Goal: Book appointment/travel/reservation

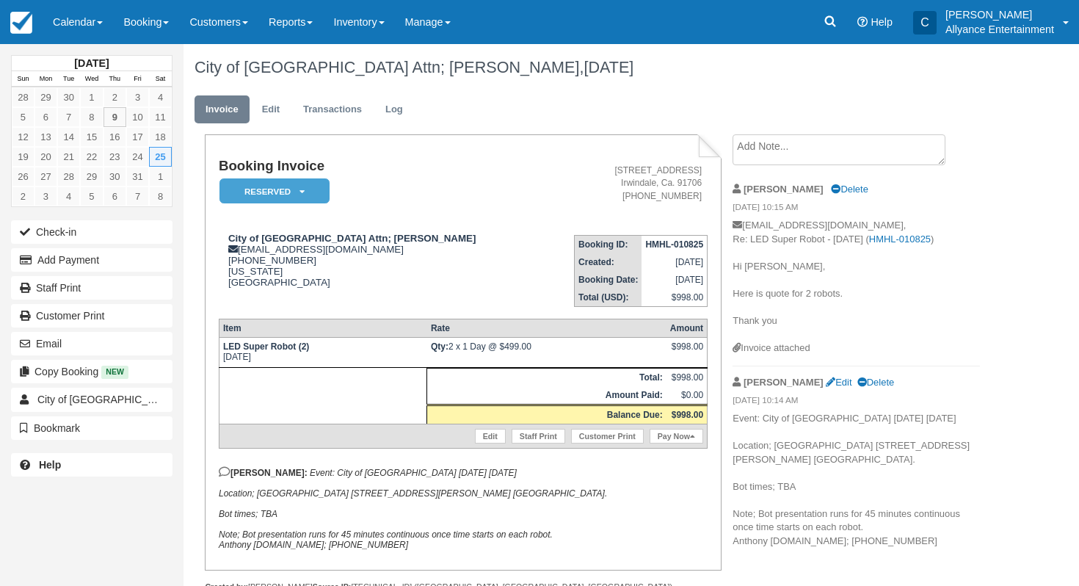
scroll to position [14, 0]
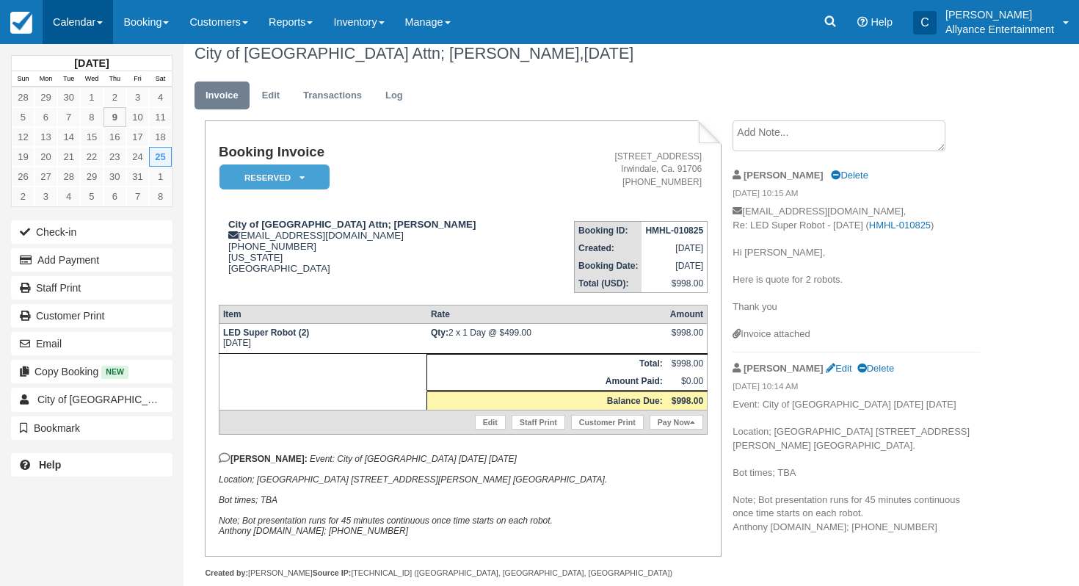
click at [92, 25] on link "Calendar" at bounding box center [78, 22] width 70 height 44
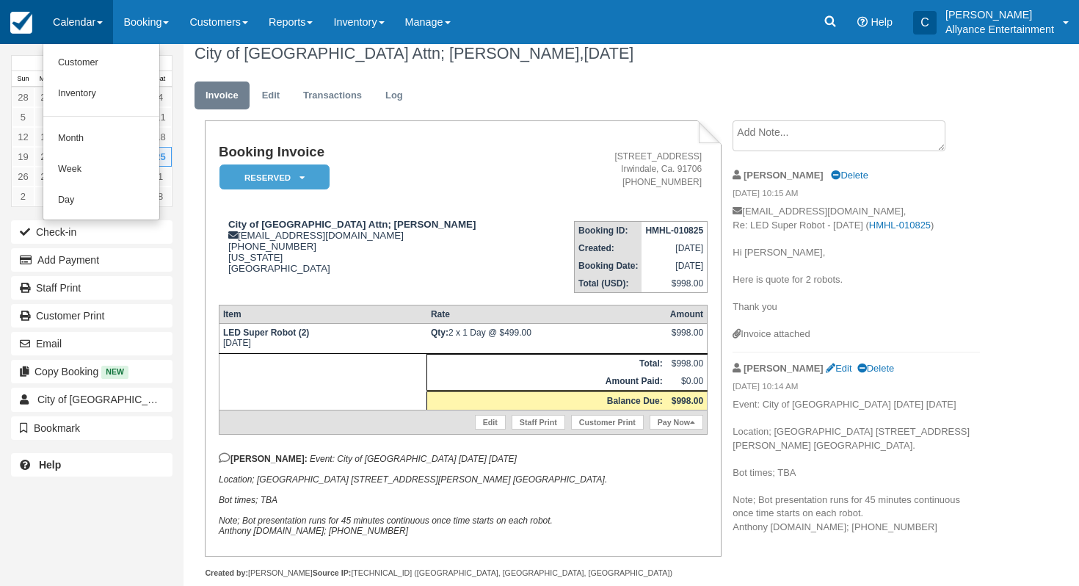
click at [23, 36] on link at bounding box center [21, 22] width 43 height 44
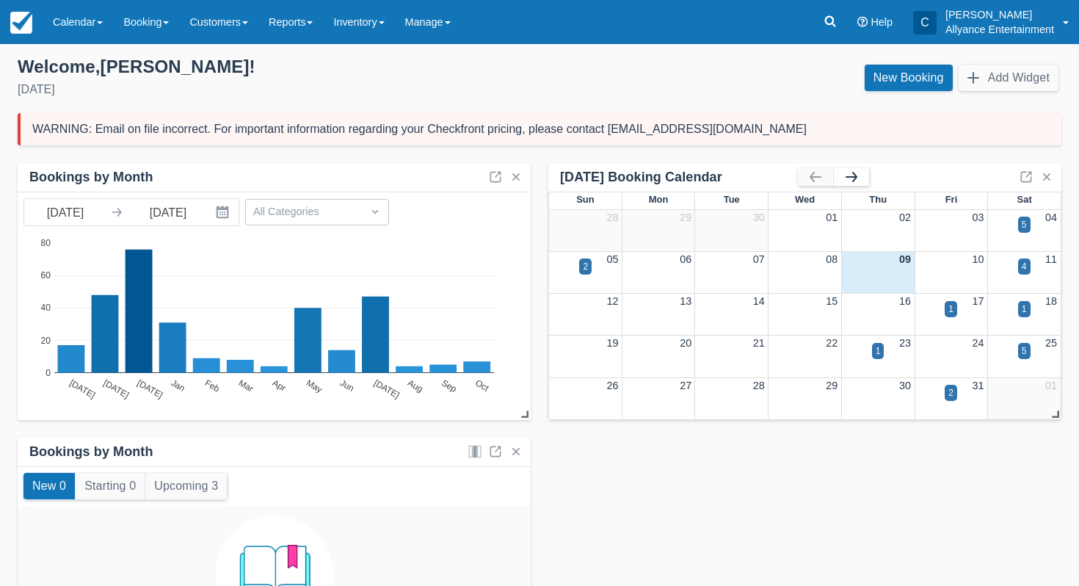
click at [851, 168] on button "button" at bounding box center [851, 177] width 35 height 18
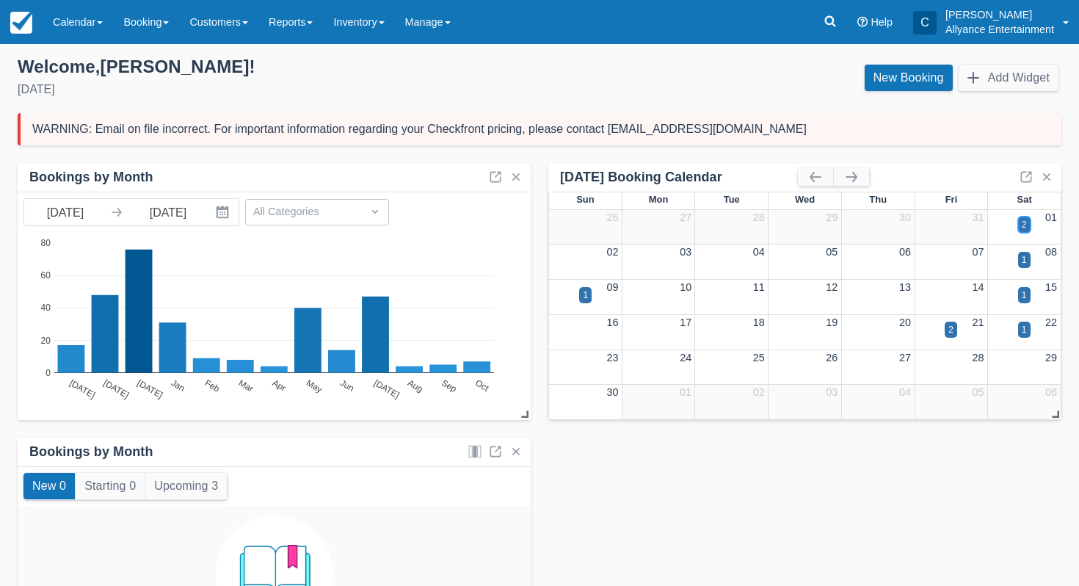
click at [1026, 226] on div "2" at bounding box center [1024, 224] width 5 height 13
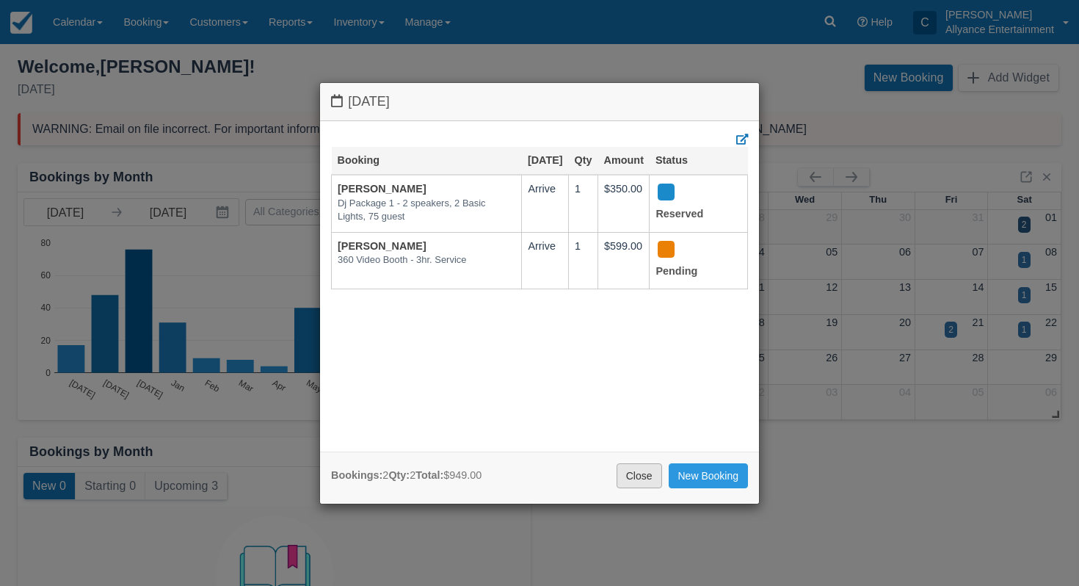
click at [627, 473] on link "Close" at bounding box center [638, 475] width 45 height 25
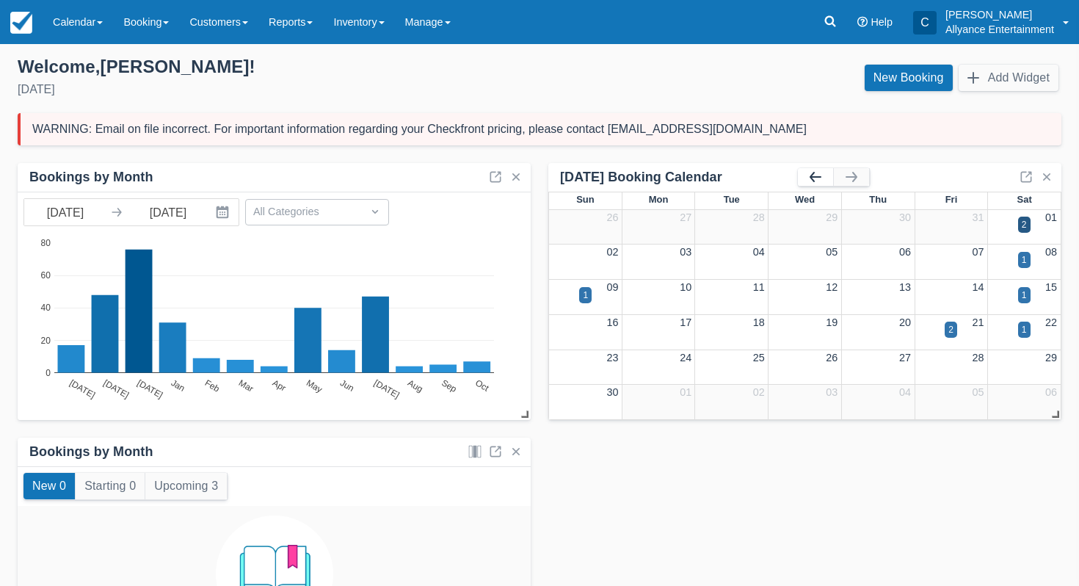
click at [813, 174] on button "button" at bounding box center [815, 177] width 35 height 18
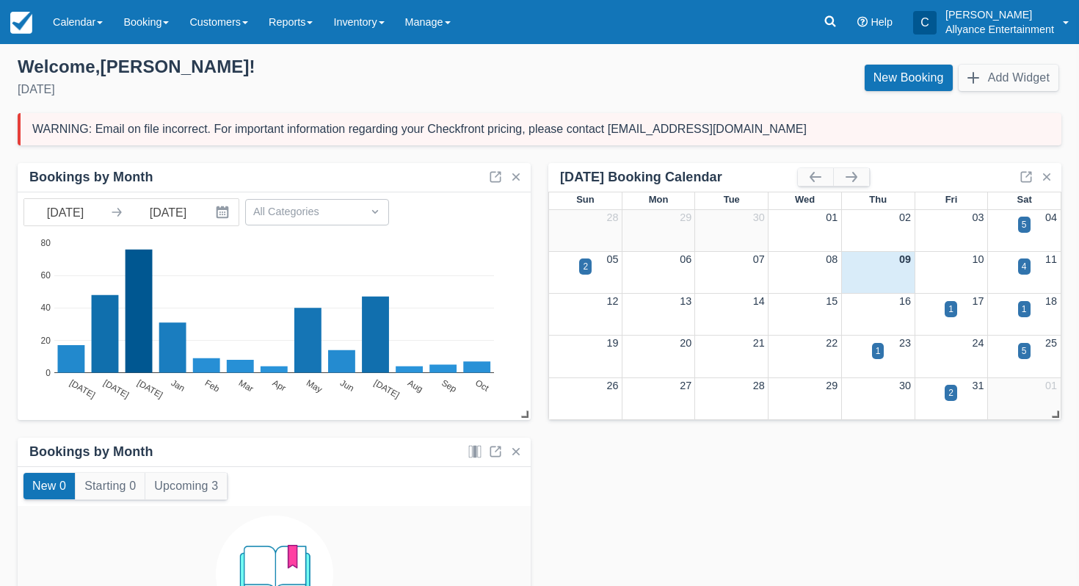
click at [1015, 310] on div "1" at bounding box center [1023, 318] width 73 height 17
click at [1022, 308] on div "1" at bounding box center [1024, 308] width 5 height 13
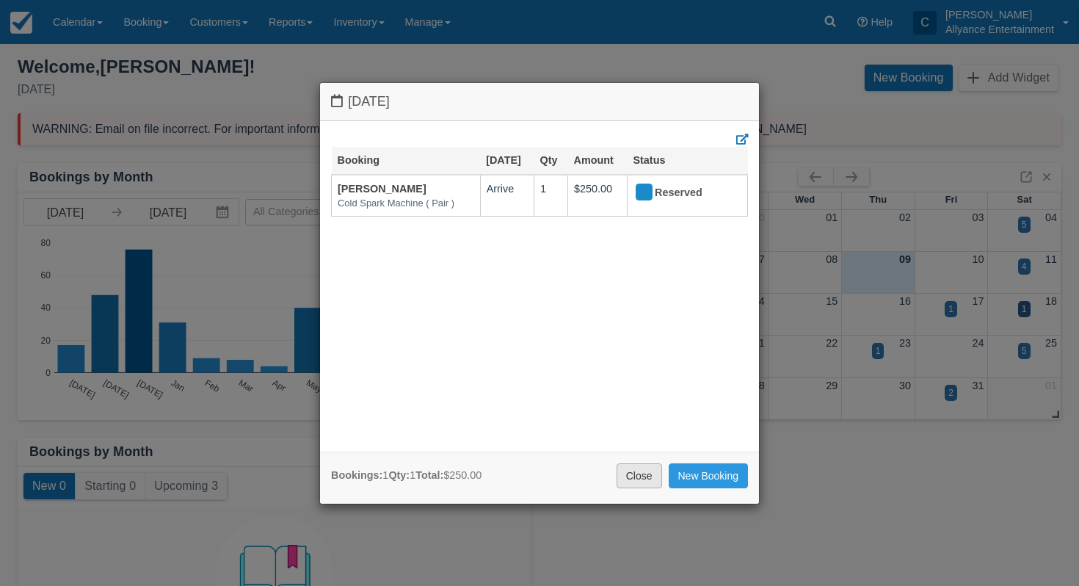
click at [641, 473] on link "Close" at bounding box center [638, 475] width 45 height 25
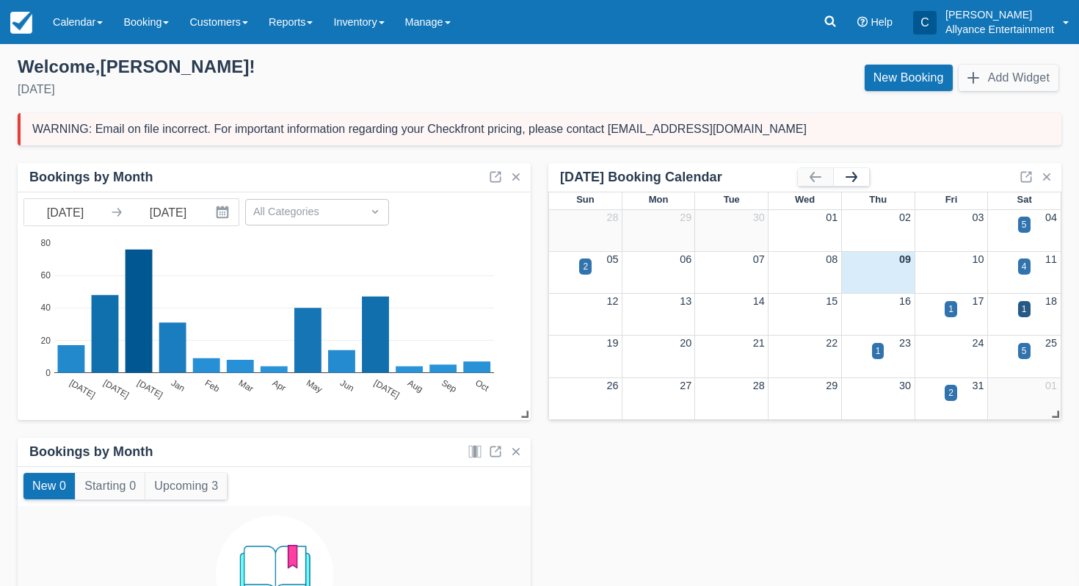
click at [853, 176] on button "button" at bounding box center [851, 177] width 35 height 18
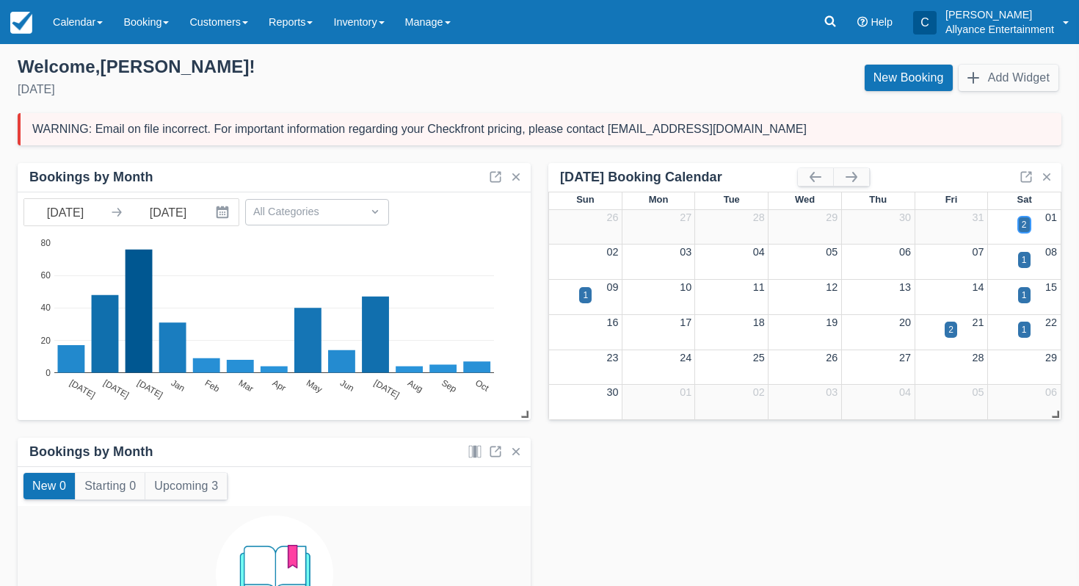
click at [1026, 224] on div "2" at bounding box center [1024, 224] width 5 height 13
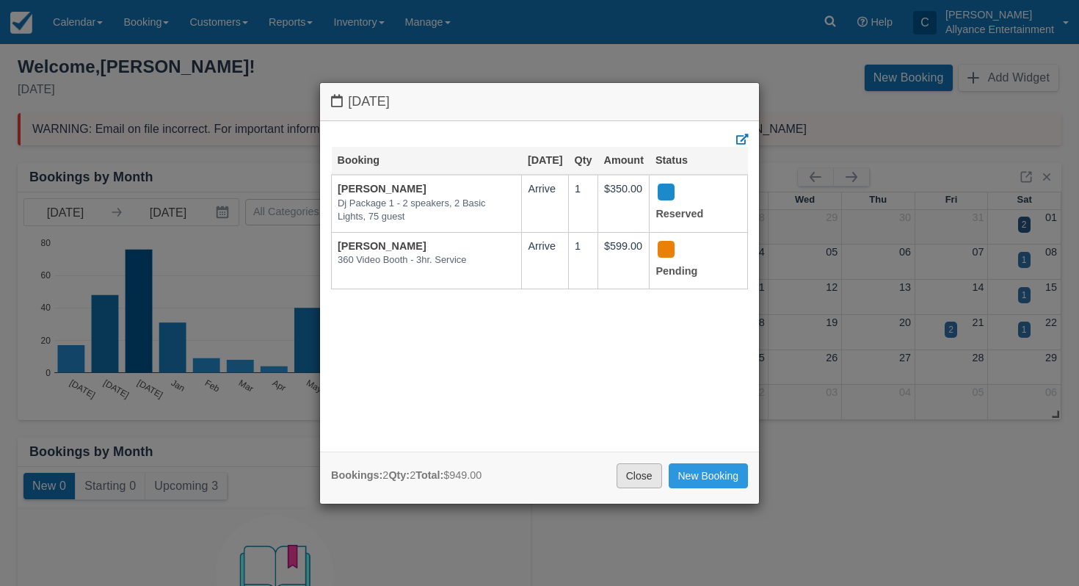
click at [638, 471] on link "Close" at bounding box center [638, 475] width 45 height 25
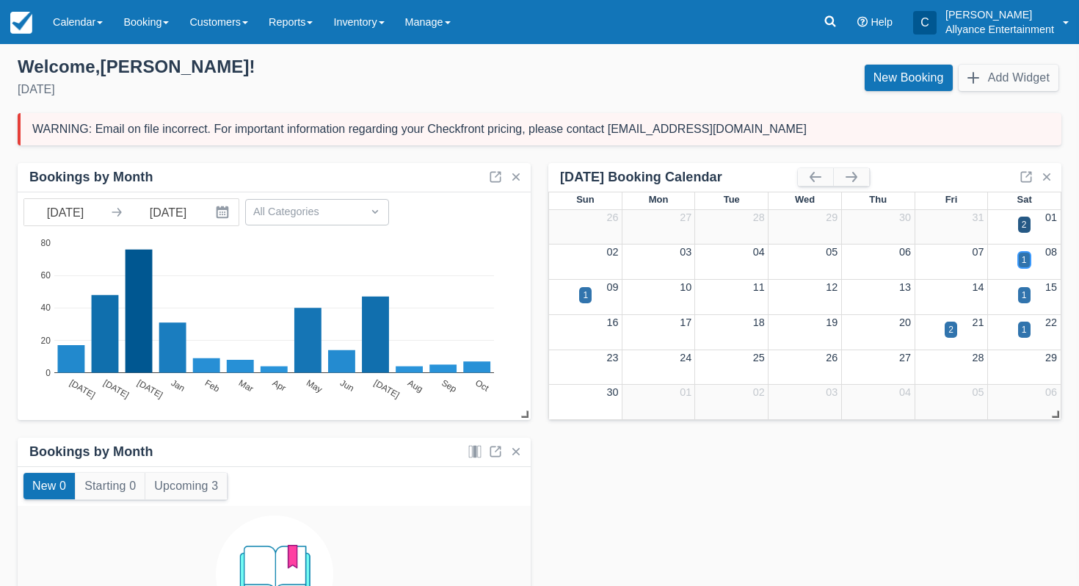
click at [1023, 261] on div "1" at bounding box center [1024, 259] width 5 height 13
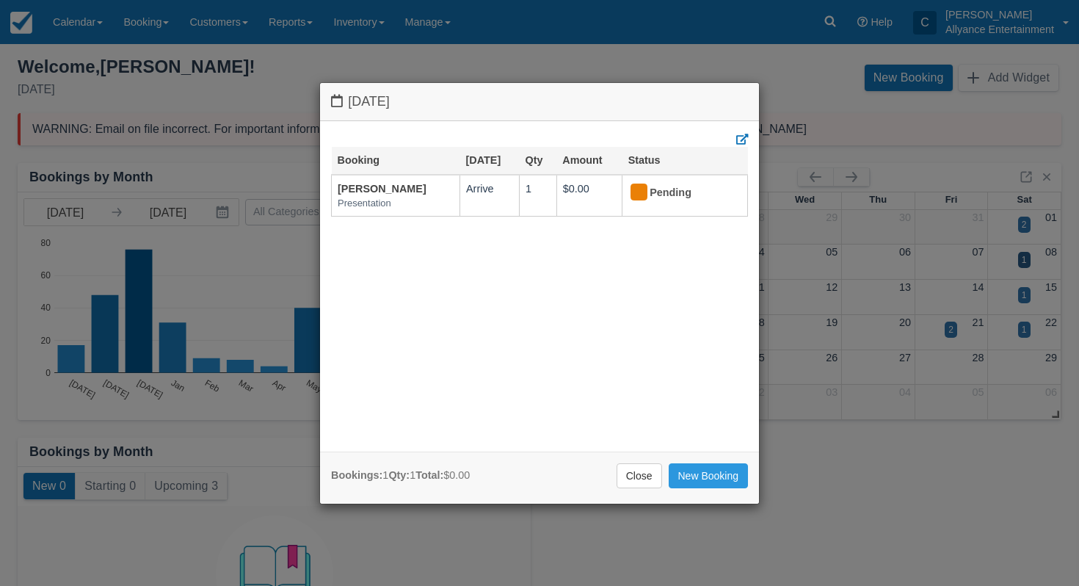
click at [641, 461] on div "Bookings: 1 Qty: 1 Total: $0.00 Close New Booking" at bounding box center [539, 477] width 439 height 52
click at [641, 480] on link "Close" at bounding box center [638, 475] width 45 height 25
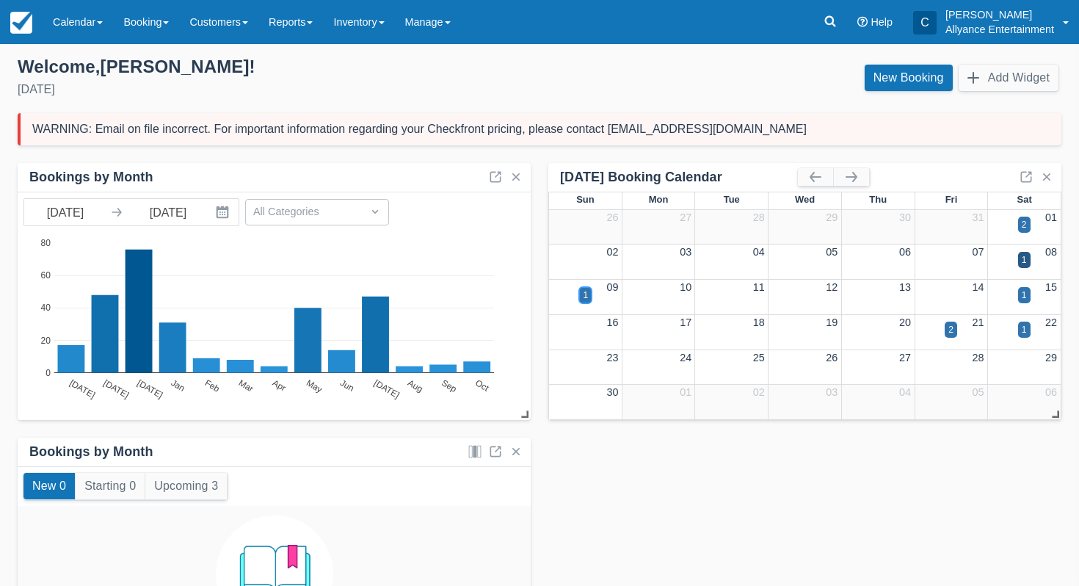
click at [586, 296] on div "1" at bounding box center [585, 294] width 5 height 13
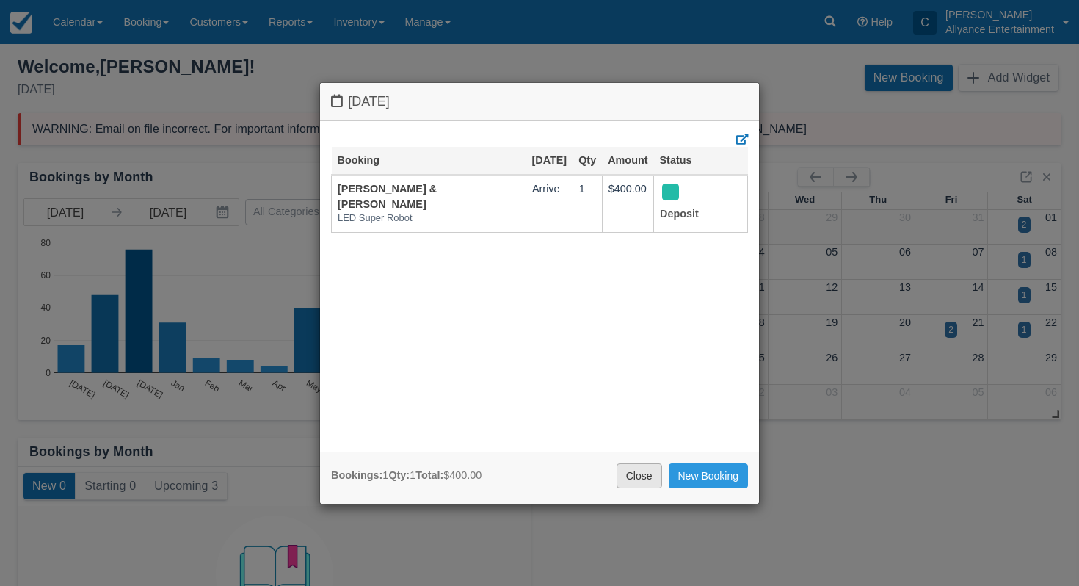
click at [627, 468] on link "Close" at bounding box center [638, 475] width 45 height 25
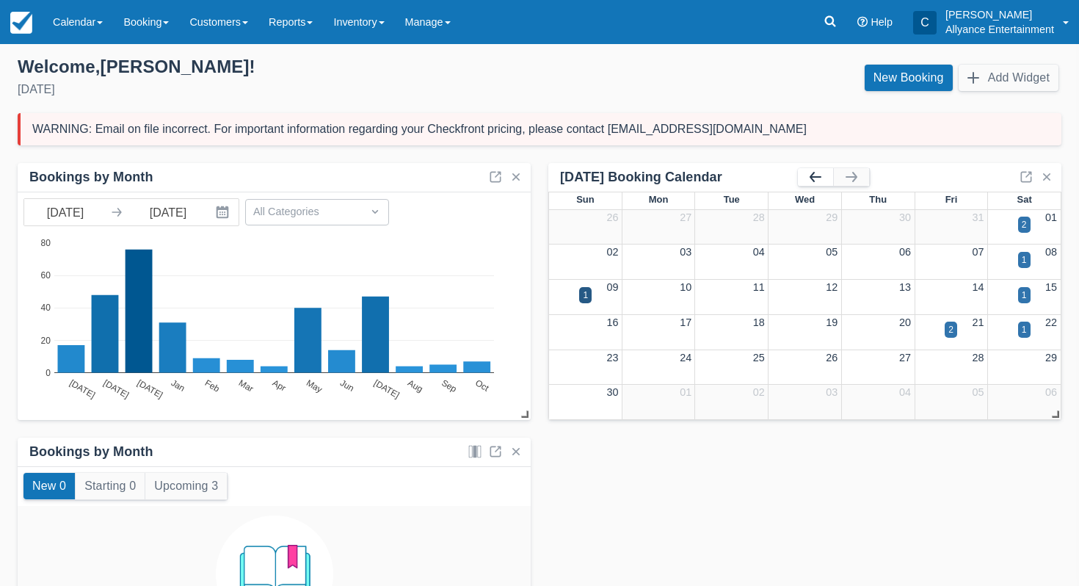
click at [809, 178] on button "button" at bounding box center [815, 177] width 35 height 18
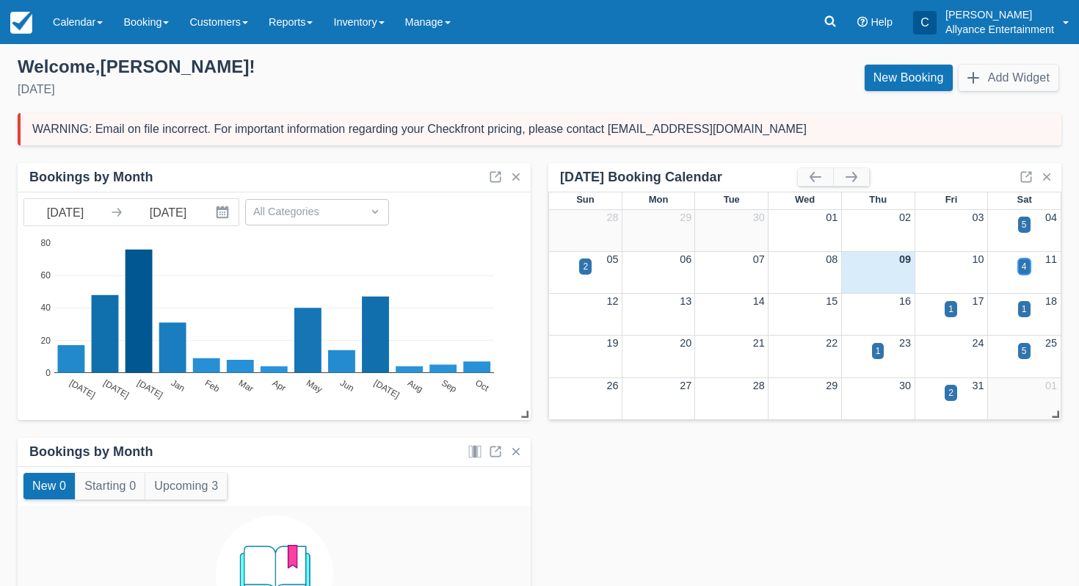
click at [1026, 269] on div "4" at bounding box center [1024, 266] width 5 height 13
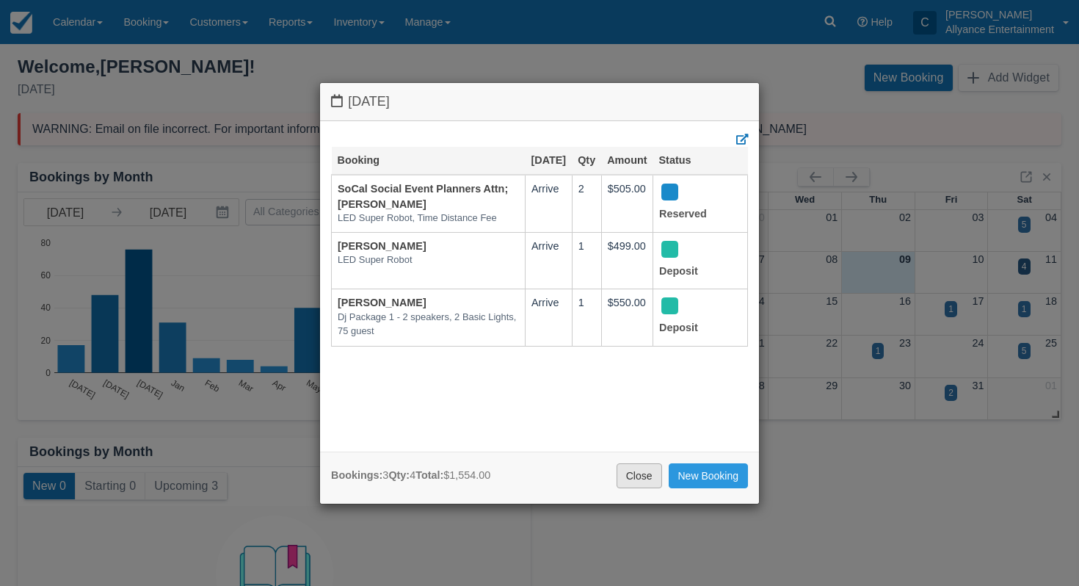
click at [635, 470] on link "Close" at bounding box center [638, 475] width 45 height 25
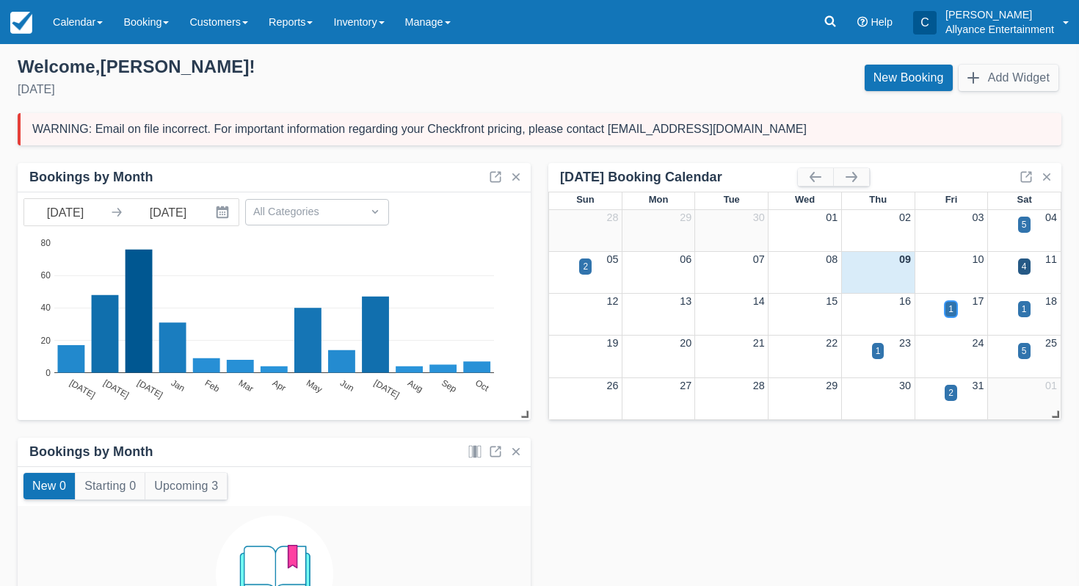
click at [947, 306] on div "1" at bounding box center [950, 309] width 12 height 16
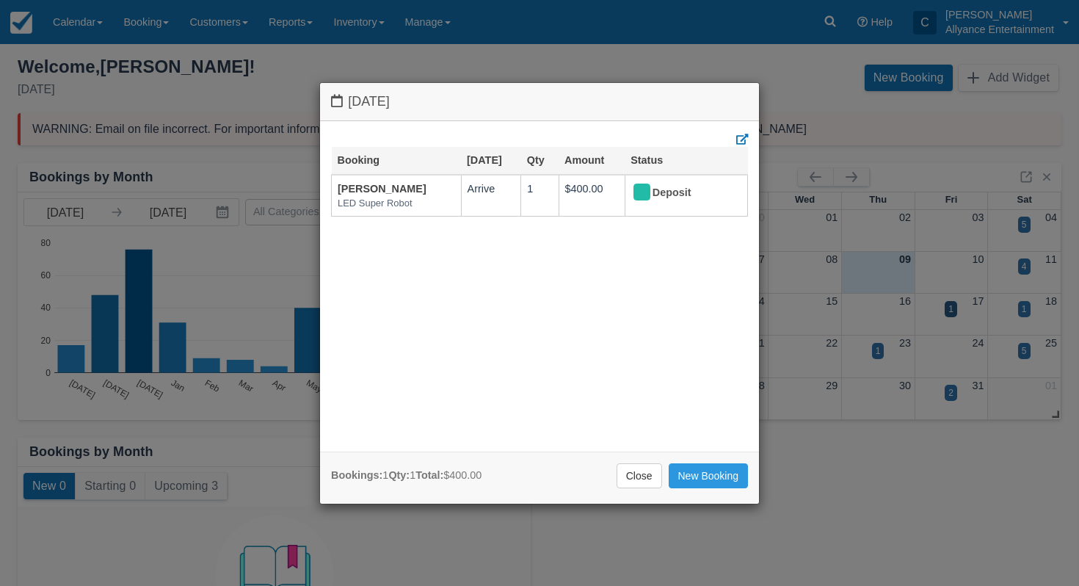
click at [629, 489] on div "Bookings: 1 Qty: 1 Total: $400.00 Close New Booking" at bounding box center [539, 477] width 439 height 52
click at [644, 472] on link "Close" at bounding box center [638, 475] width 45 height 25
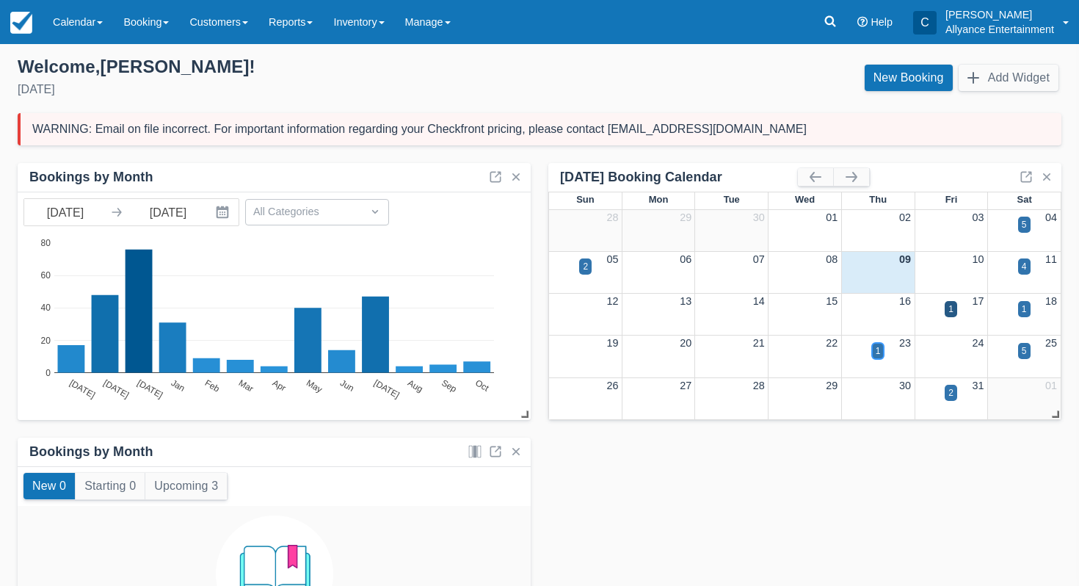
click at [875, 349] on div "1" at bounding box center [878, 351] width 12 height 16
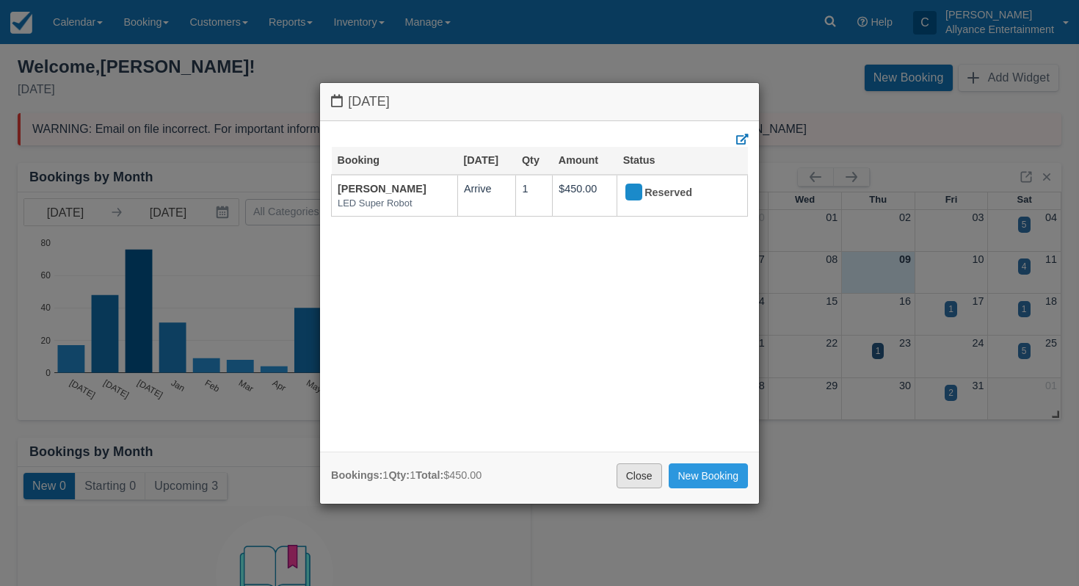
click at [626, 479] on link "Close" at bounding box center [638, 475] width 45 height 25
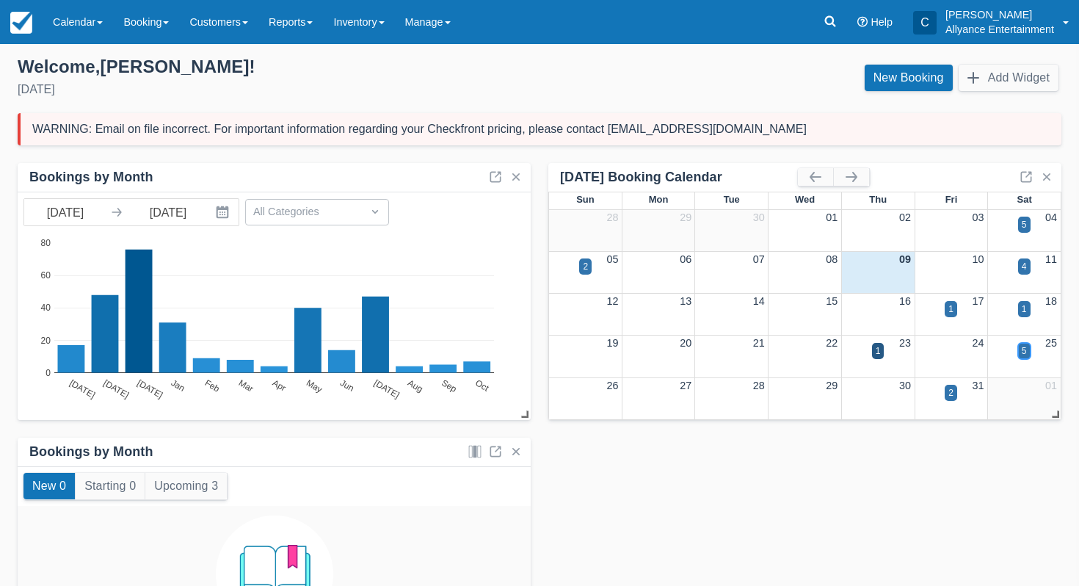
click at [1024, 346] on div "5" at bounding box center [1024, 350] width 5 height 13
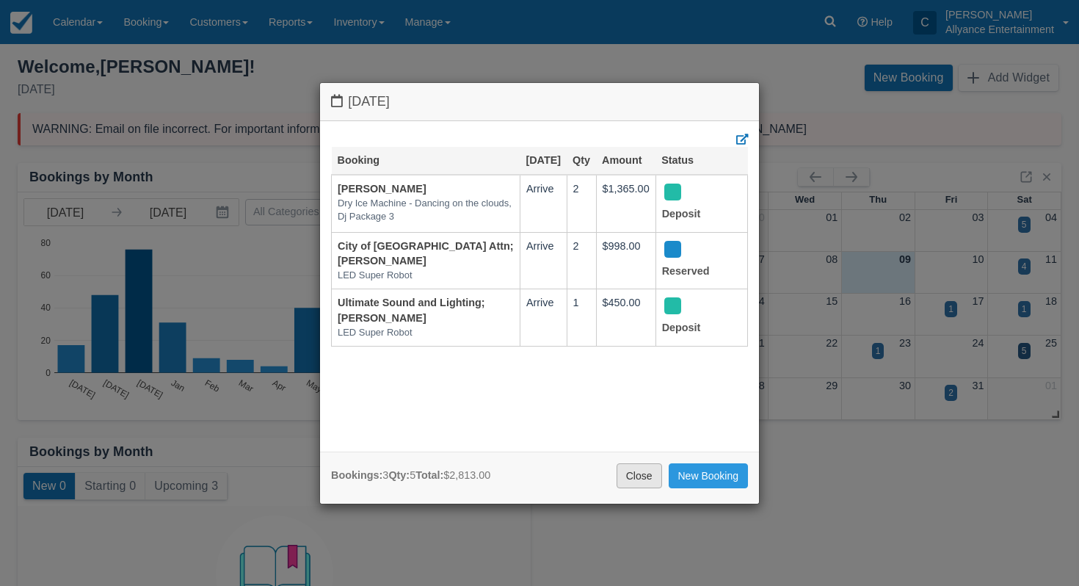
click at [640, 477] on link "Close" at bounding box center [638, 475] width 45 height 25
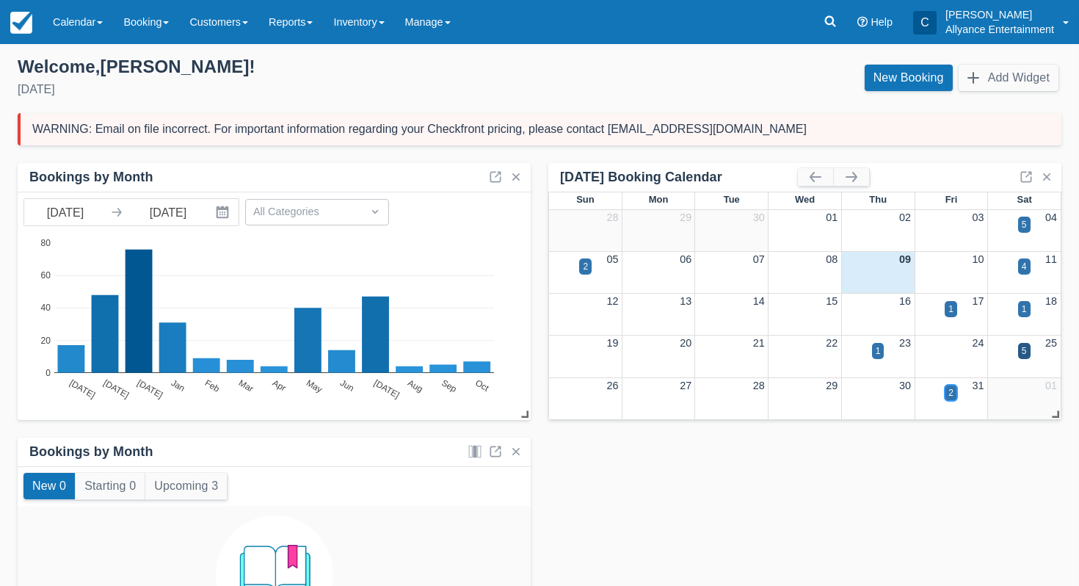
click at [953, 395] on div "2" at bounding box center [950, 392] width 5 height 13
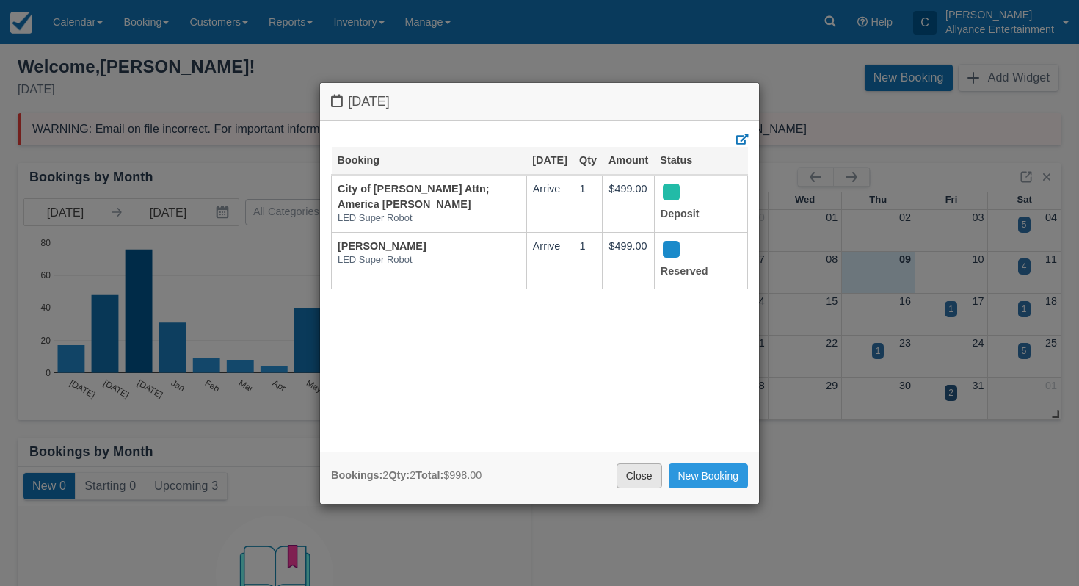
click at [640, 477] on link "Close" at bounding box center [638, 475] width 45 height 25
